Goal: Find contact information: Find contact information

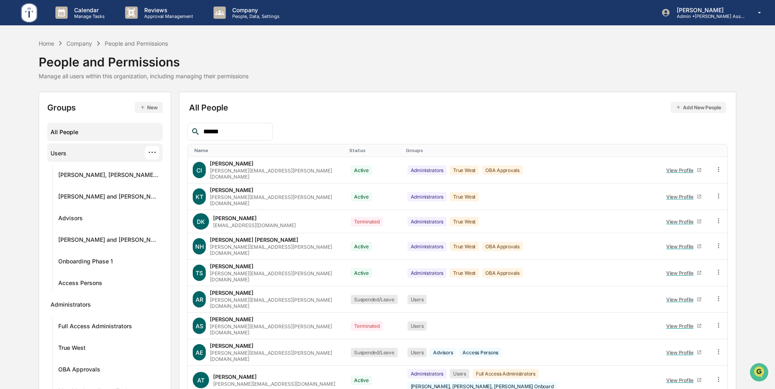
click at [71, 155] on div "Users ···" at bounding box center [105, 152] width 108 height 13
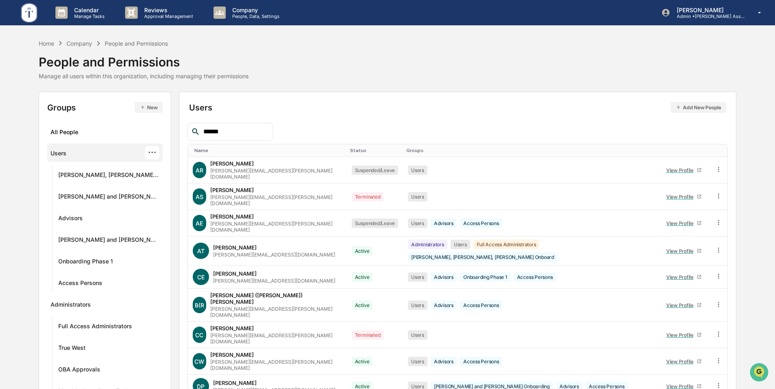
click at [347, 147] on th "Status" at bounding box center [375, 150] width 56 height 13
click at [350, 149] on div "Status" at bounding box center [375, 151] width 50 height 6
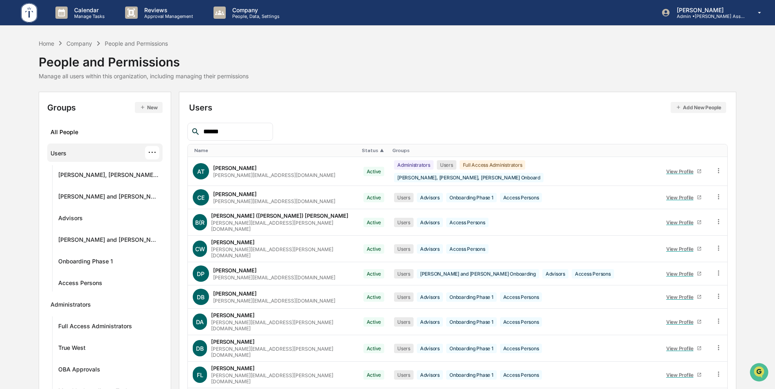
click at [229, 127] on input "******" at bounding box center [234, 131] width 69 height 11
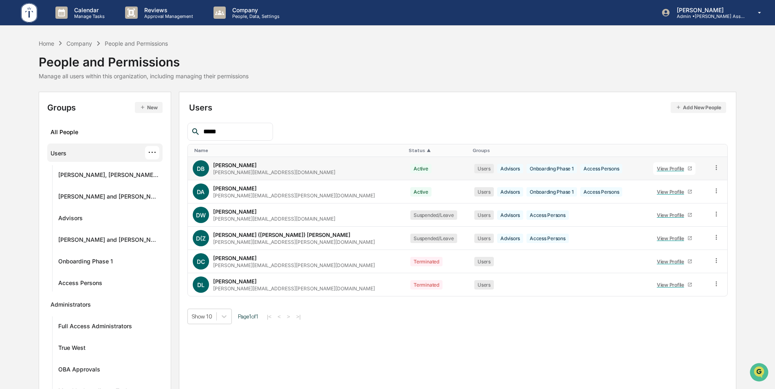
type input "*****"
drag, startPoint x: 268, startPoint y: 173, endPoint x: 206, endPoint y: 176, distance: 62.0
click at [206, 176] on div "DB [PERSON_NAME] [PERSON_NAME][EMAIL_ADDRESS][DOMAIN_NAME]" at bounding box center [297, 168] width 208 height 16
copy div "[PERSON_NAME][EMAIL_ADDRESS][DOMAIN_NAME]"
click at [75, 155] on div "Users ···" at bounding box center [105, 152] width 108 height 13
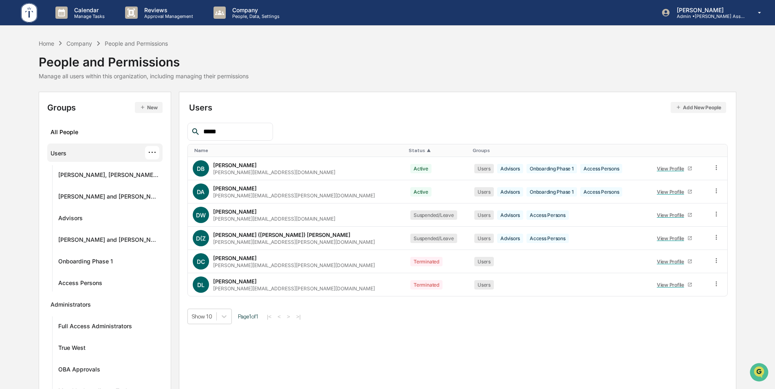
click at [225, 132] on input "*****" at bounding box center [234, 131] width 69 height 11
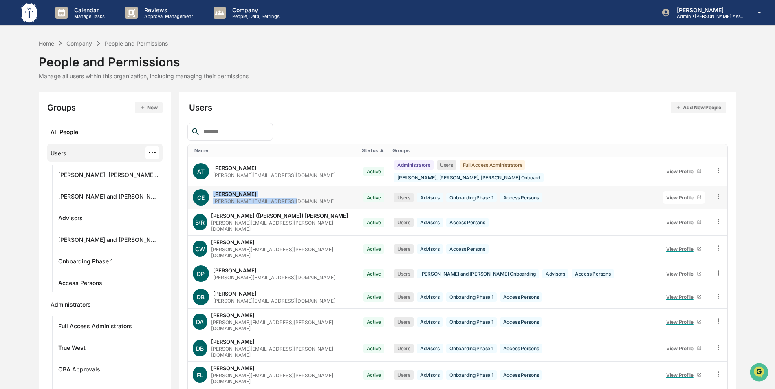
drag, startPoint x: 287, startPoint y: 197, endPoint x: 204, endPoint y: 195, distance: 83.2
click at [204, 195] on div "[PERSON_NAME] Ebneth [EMAIL_ADDRESS][DOMAIN_NAME]" at bounding box center [273, 197] width 161 height 16
drag, startPoint x: 204, startPoint y: 195, endPoint x: 302, endPoint y: 200, distance: 98.4
click at [302, 200] on td "[PERSON_NAME] Ebneth [EMAIL_ADDRESS][DOMAIN_NAME]" at bounding box center [273, 197] width 171 height 23
drag, startPoint x: 292, startPoint y: 198, endPoint x: 203, endPoint y: 197, distance: 89.7
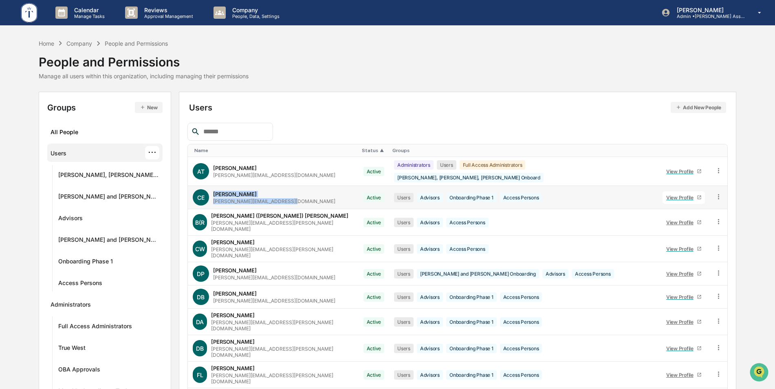
click at [203, 197] on div "[PERSON_NAME] Ebneth [EMAIL_ADDRESS][DOMAIN_NAME]" at bounding box center [273, 197] width 161 height 16
drag, startPoint x: 203, startPoint y: 197, endPoint x: 216, endPoint y: 198, distance: 13.5
click at [216, 198] on div "[PERSON_NAME][EMAIL_ADDRESS][DOMAIN_NAME]" at bounding box center [274, 201] width 122 height 6
drag, startPoint x: 285, startPoint y: 196, endPoint x: 207, endPoint y: 198, distance: 78.3
click at [207, 198] on div "[PERSON_NAME] Ebneth [EMAIL_ADDRESS][DOMAIN_NAME]" at bounding box center [273, 197] width 161 height 16
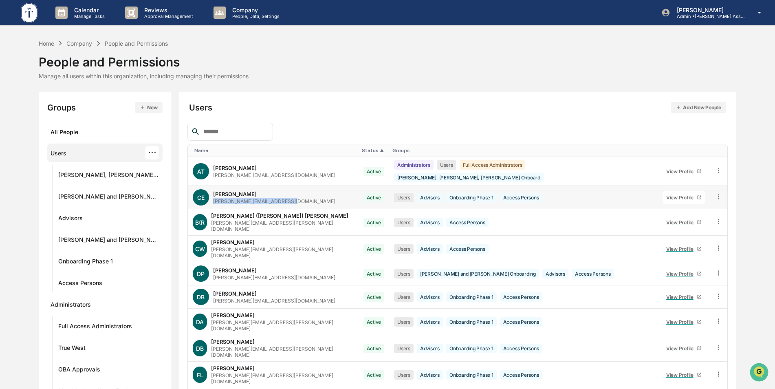
copy div "[PERSON_NAME][EMAIL_ADDRESS][DOMAIN_NAME]"
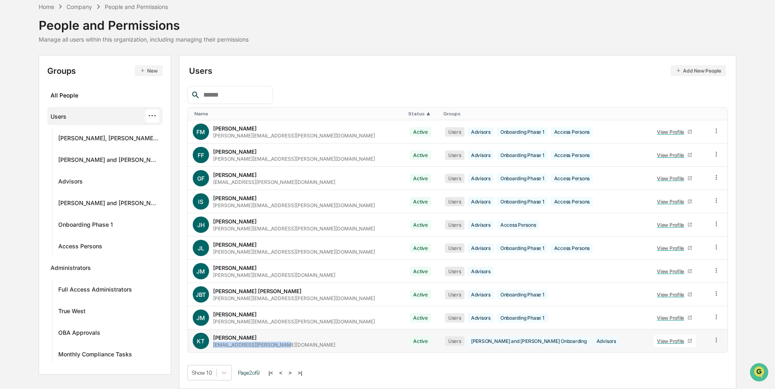
drag, startPoint x: 283, startPoint y: 347, endPoint x: 205, endPoint y: 346, distance: 77.9
click at [205, 250] on div "[PERSON_NAME] Tucker [EMAIL_ADDRESS][PERSON_NAME][DOMAIN_NAME]" at bounding box center [297, 341] width 208 height 16
copy div "[EMAIL_ADDRESS][PERSON_NAME][DOMAIN_NAME]"
click at [290, 250] on button ">" at bounding box center [290, 372] width 8 height 7
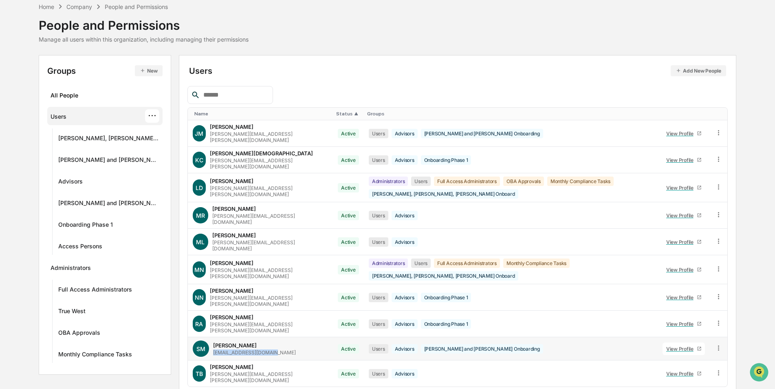
drag, startPoint x: 275, startPoint y: 322, endPoint x: 208, endPoint y: 323, distance: 67.7
click at [208, 250] on div "SM [PERSON_NAME] [EMAIL_ADDRESS][DOMAIN_NAME]" at bounding box center [260, 348] width 135 height 16
copy div "[EMAIL_ADDRESS][DOMAIN_NAME]"
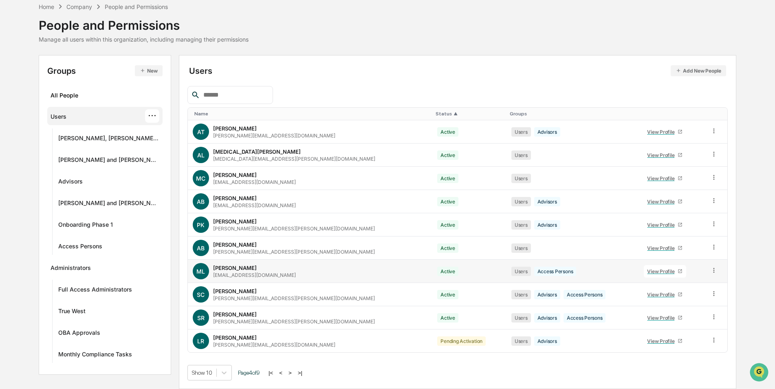
drag, startPoint x: 291, startPoint y: 278, endPoint x: 207, endPoint y: 273, distance: 84.6
click at [207, 250] on div "[PERSON_NAME] Lechuga [EMAIL_ADDRESS][DOMAIN_NAME]" at bounding box center [310, 271] width 235 height 16
copy div "[EMAIL_ADDRESS][DOMAIN_NAME]"
click at [286, 250] on button ">" at bounding box center [290, 372] width 8 height 7
